Goal: Transaction & Acquisition: Obtain resource

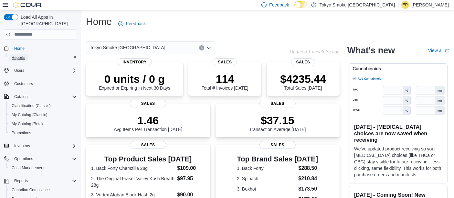
click at [19, 55] on span "Reports" at bounding box center [19, 57] width 14 height 5
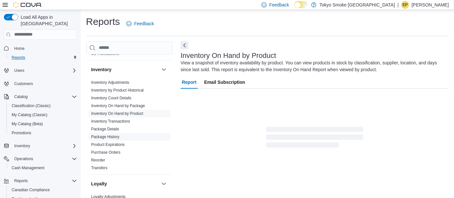
scroll to position [215, 0]
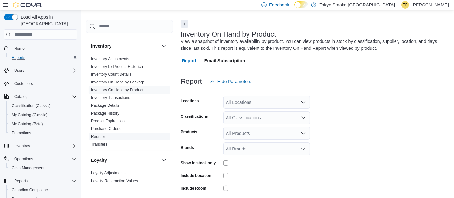
click at [102, 134] on link "Reorder" at bounding box center [98, 136] width 14 height 5
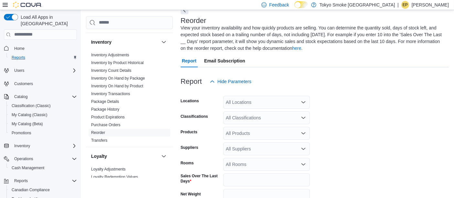
scroll to position [35, 0]
click at [245, 117] on div "All Classifications" at bounding box center [266, 117] width 87 height 13
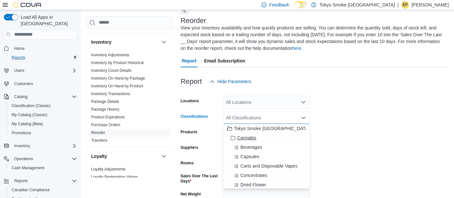
click at [253, 134] on button "Cannabis" at bounding box center [266, 137] width 87 height 9
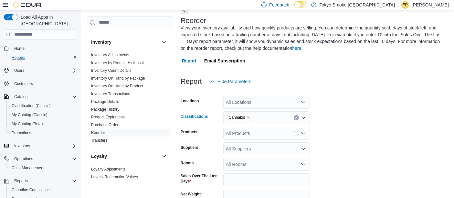
scroll to position [97, 0]
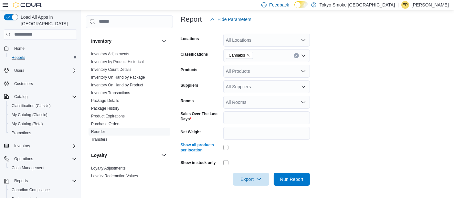
drag, startPoint x: 408, startPoint y: 100, endPoint x: 340, endPoint y: 67, distance: 75.9
click at [407, 100] on form "Locations All Locations Classifications Cannabis Products All Products Supplier…" at bounding box center [315, 106] width 268 height 160
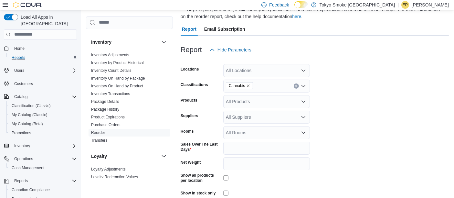
scroll to position [25, 0]
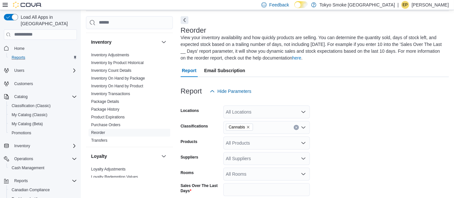
click at [259, 110] on div "All Locations" at bounding box center [266, 111] width 87 height 13
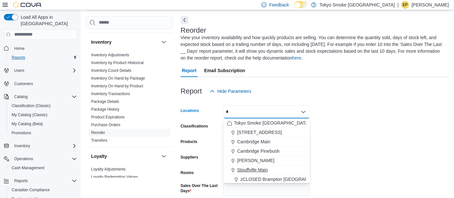
type input "*"
click at [268, 168] on div "Stouffville Main" at bounding box center [266, 169] width 79 height 6
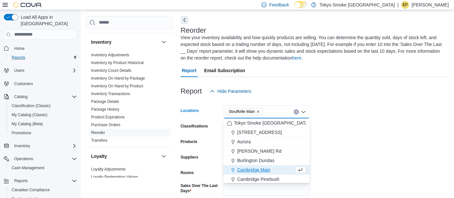
click at [371, 141] on form "Locations [GEOGRAPHIC_DATA] Combo box. Selected. [GEOGRAPHIC_DATA]. Press Backs…" at bounding box center [315, 178] width 268 height 160
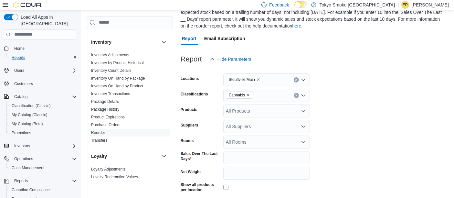
scroll to position [97, 0]
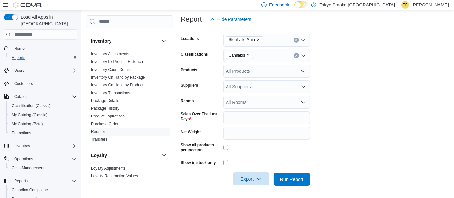
click at [255, 183] on span "Export" at bounding box center [251, 178] width 28 height 13
click at [259, 139] on span "Export to Excel" at bounding box center [252, 139] width 29 height 5
click at [372, 125] on form "Locations [GEOGRAPHIC_DATA] Main Classifications Cannabis Products All Products…" at bounding box center [315, 106] width 268 height 160
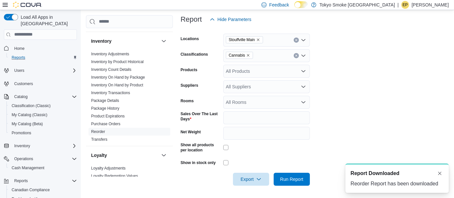
scroll to position [0, 0]
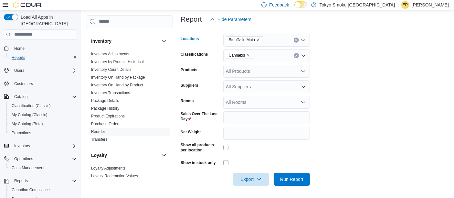
click at [259, 40] on icon "Remove Stouffville Main from selection in this group" at bounding box center [258, 40] width 4 height 4
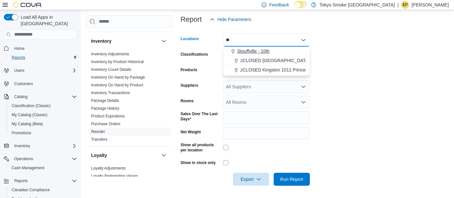
type input "**"
click at [259, 48] on span "Stouffville - 10th" at bounding box center [253, 51] width 32 height 6
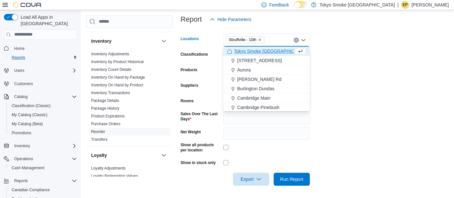
click at [356, 60] on form "Locations [GEOGRAPHIC_DATA] - 10th Combo box. Selected. [GEOGRAPHIC_DATA] - 10t…" at bounding box center [315, 106] width 268 height 160
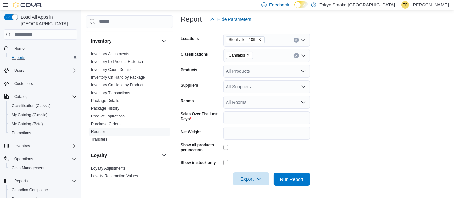
click at [250, 178] on span "Export" at bounding box center [251, 178] width 28 height 13
click at [263, 143] on button "Export to Excel" at bounding box center [252, 139] width 37 height 13
click at [371, 131] on form "Locations [GEOGRAPHIC_DATA] - 10th Classifications Cannabis Products All Produc…" at bounding box center [315, 106] width 268 height 160
click at [431, 1] on p "[PERSON_NAME]" at bounding box center [430, 5] width 37 height 8
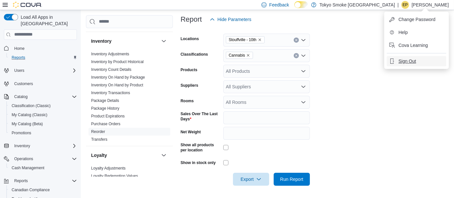
click at [409, 63] on span "Sign Out" at bounding box center [407, 61] width 17 height 6
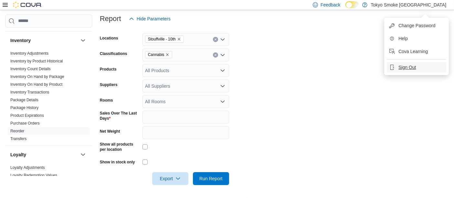
scroll to position [90, 0]
